Goal: Check status: Check status

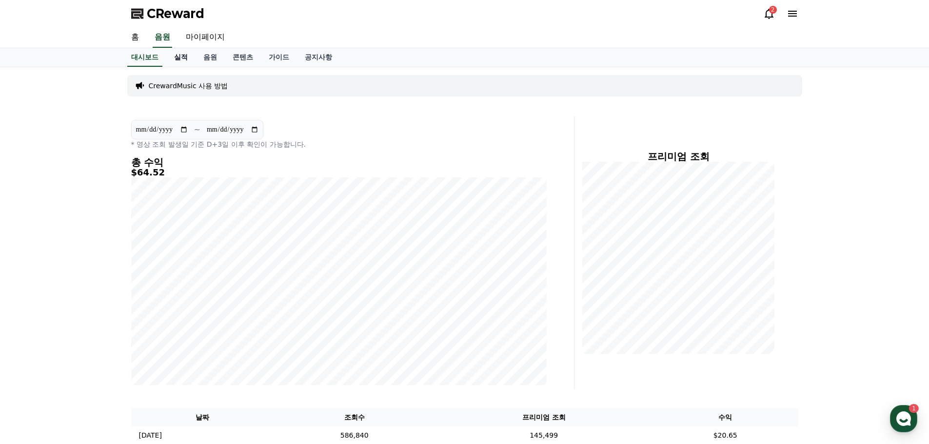
click at [181, 64] on link "실적" at bounding box center [180, 57] width 29 height 19
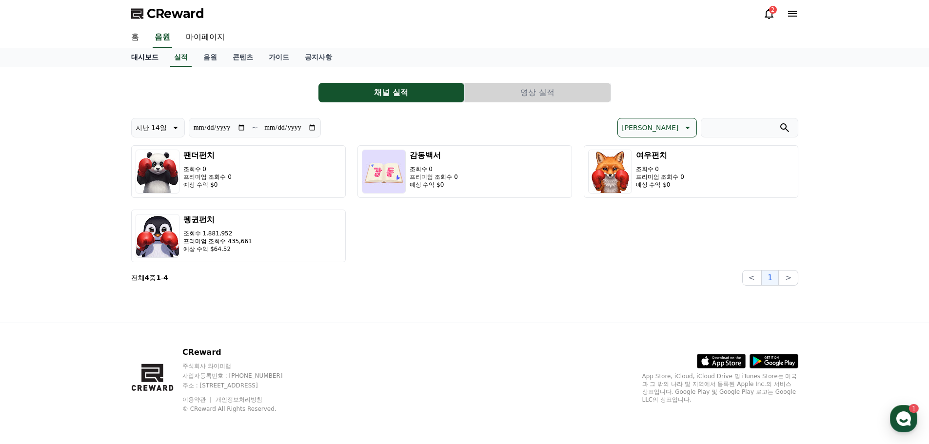
click at [155, 61] on link "대시보드" at bounding box center [144, 57] width 43 height 19
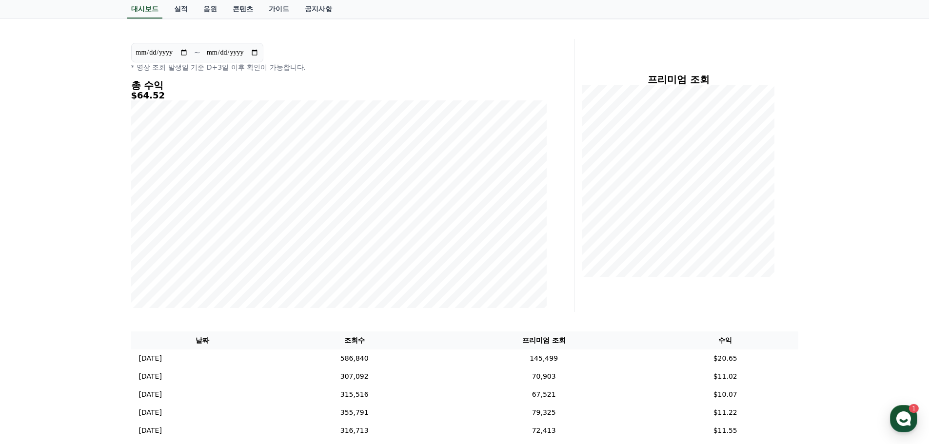
scroll to position [98, 0]
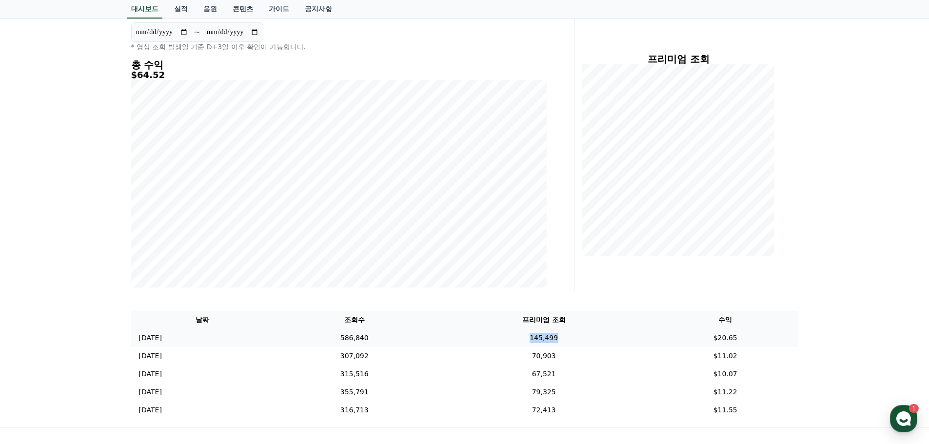
drag, startPoint x: 540, startPoint y: 340, endPoint x: 587, endPoint y: 340, distance: 47.8
click at [587, 340] on td "145,499" at bounding box center [544, 338] width 218 height 18
